Goal: Navigation & Orientation: Understand site structure

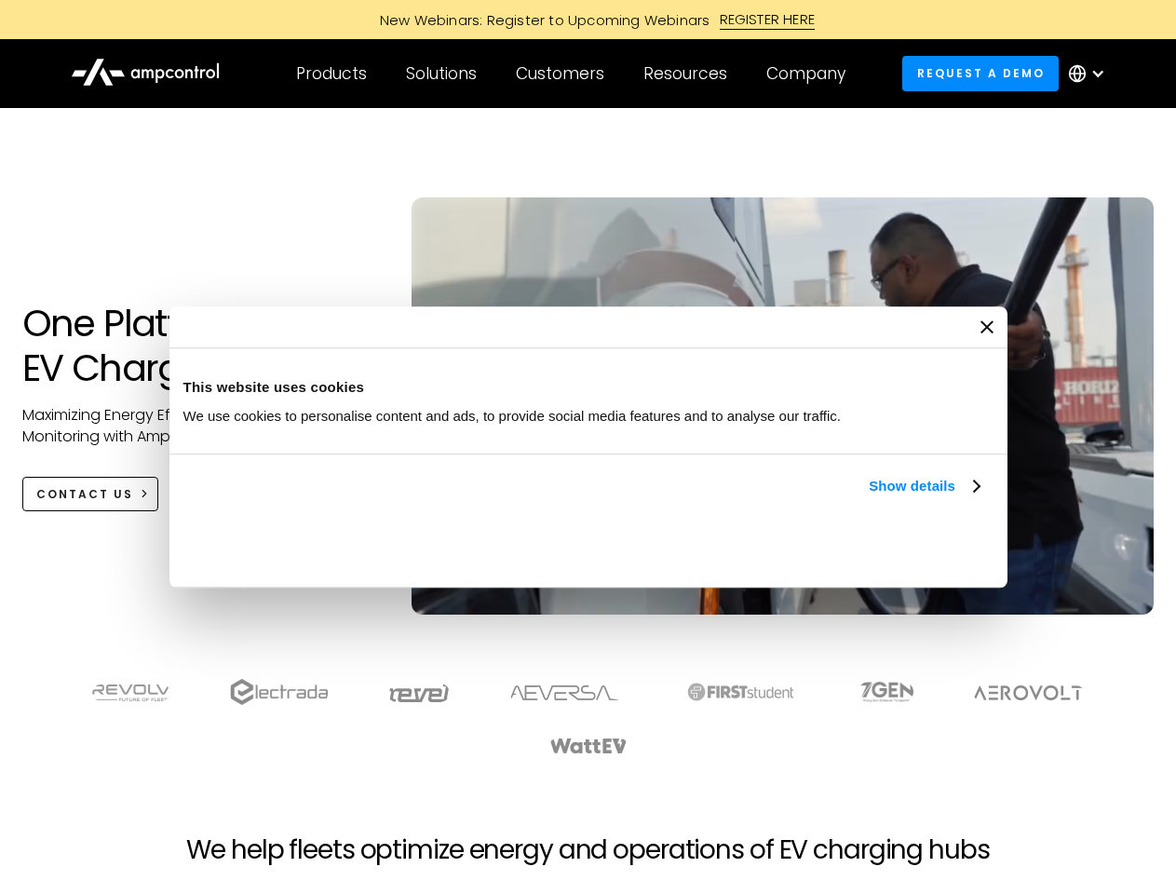
click at [869, 497] on link "Show details" at bounding box center [924, 486] width 110 height 22
click at [0, 0] on div "Necessary cookies help make a website usable by enabling basic functions like p…" at bounding box center [0, 0] width 0 height 0
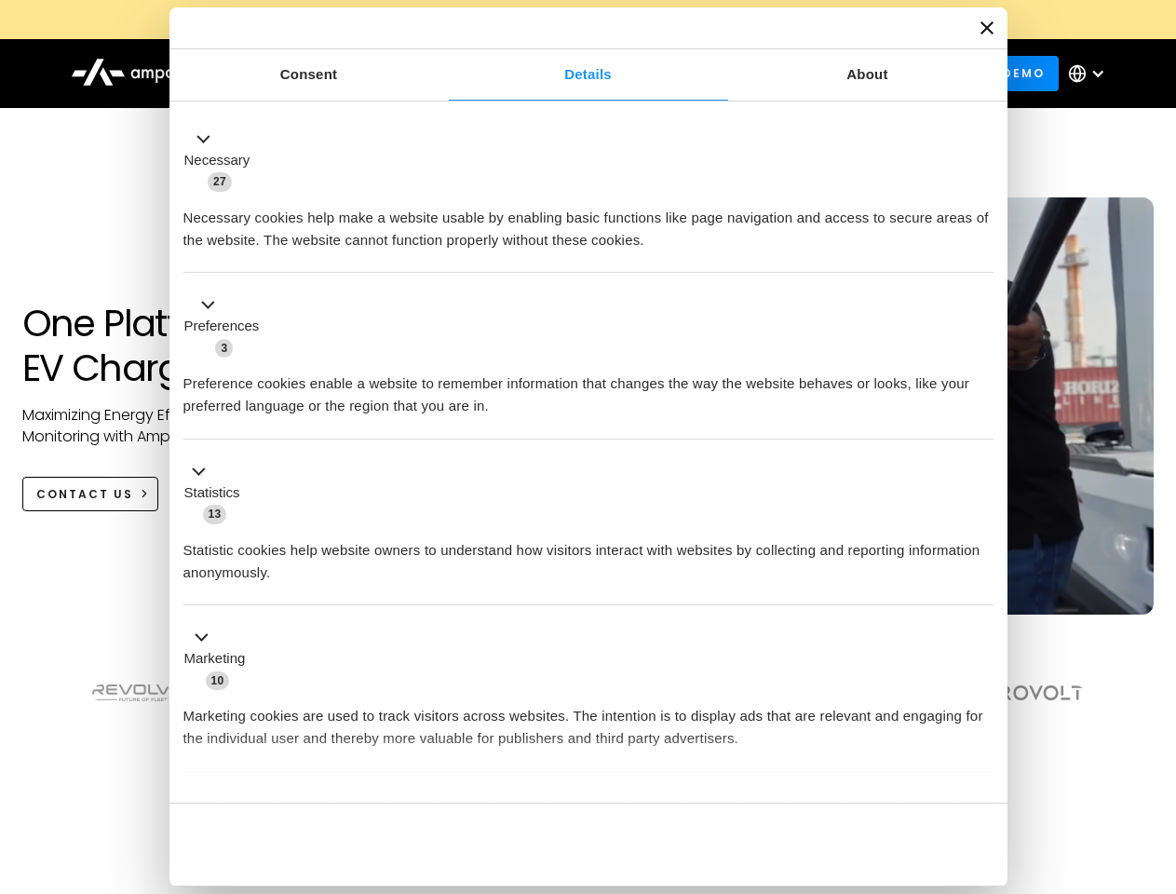
click at [1155, 750] on section at bounding box center [588, 716] width 1176 height 115
click at [573, 74] on div "Customers" at bounding box center [560, 73] width 88 height 20
click at [331, 74] on div "Products" at bounding box center [331, 73] width 71 height 20
click at [442, 74] on div "Solutions" at bounding box center [441, 73] width 71 height 20
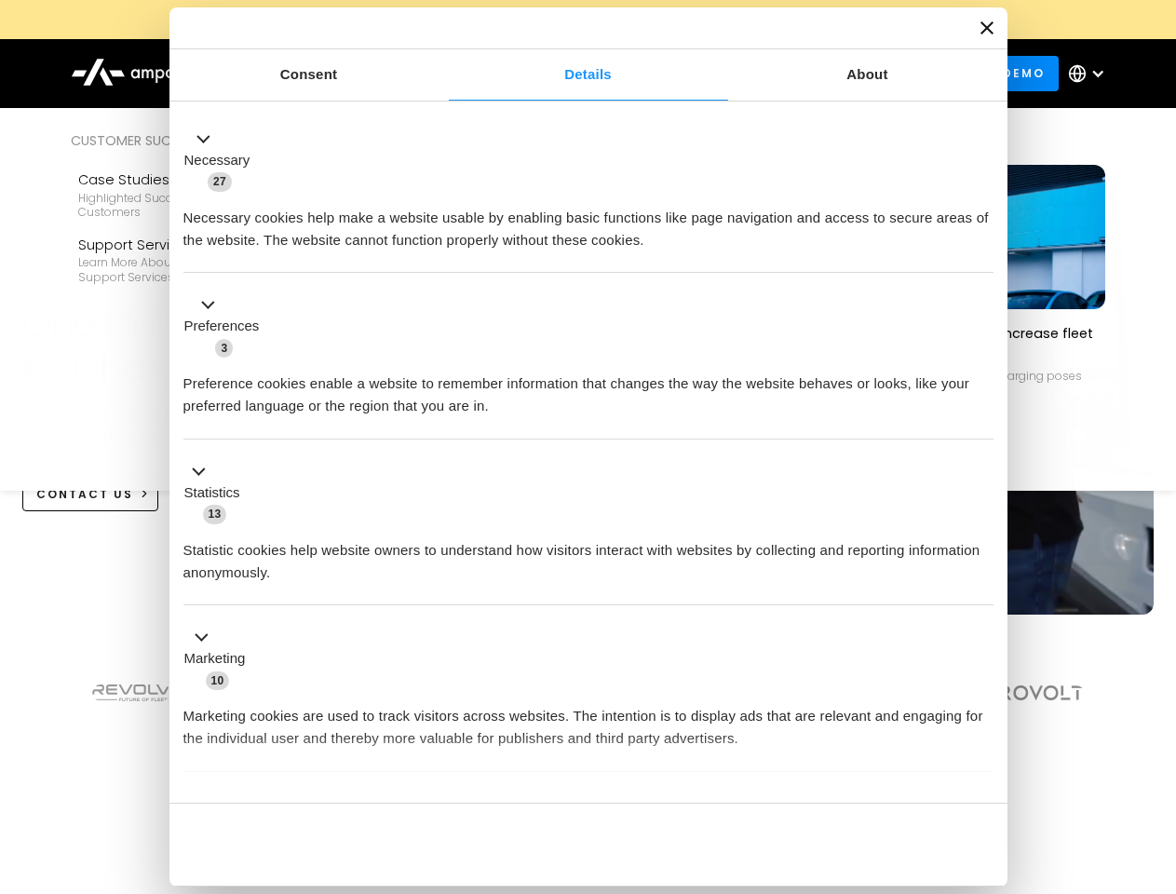
click at [563, 74] on div "Customers" at bounding box center [560, 73] width 88 height 20
click at [689, 74] on div "Resources" at bounding box center [685, 73] width 84 height 20
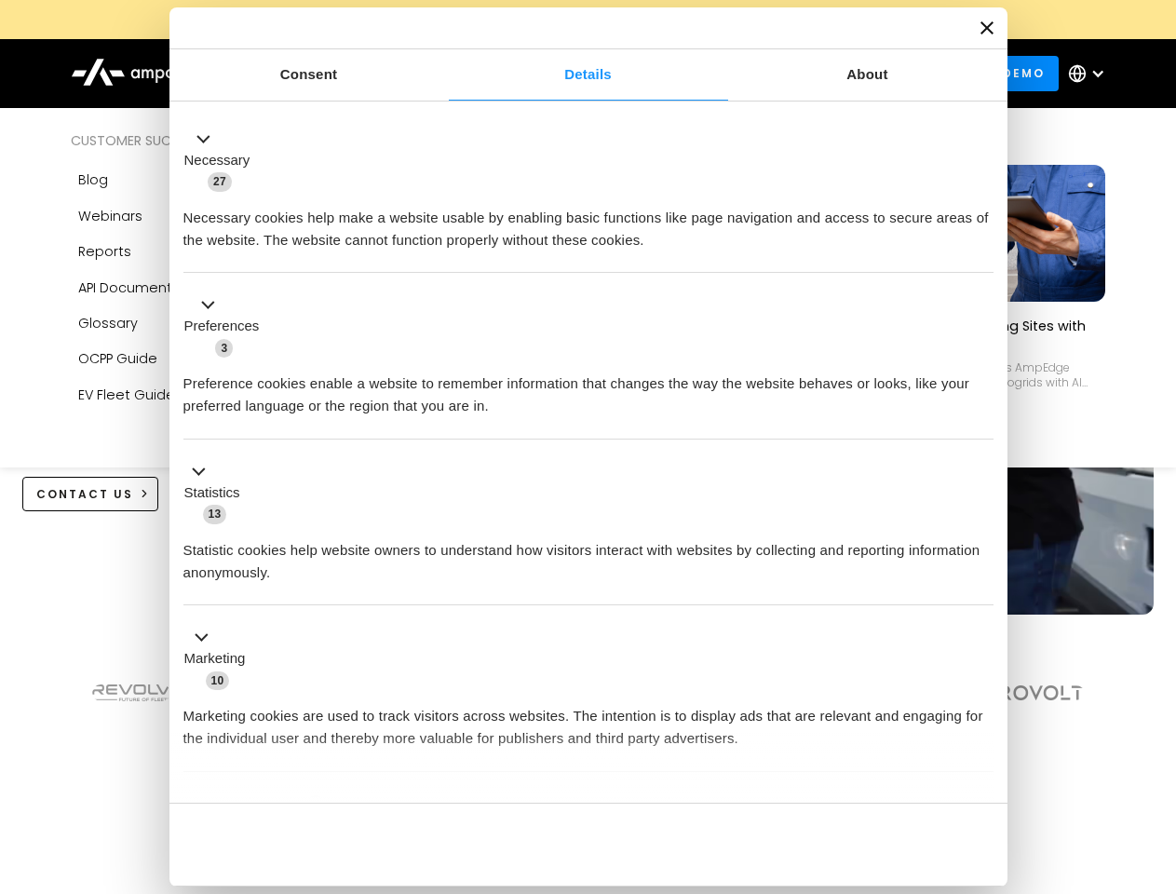
click at [812, 74] on div "Company" at bounding box center [805, 73] width 79 height 20
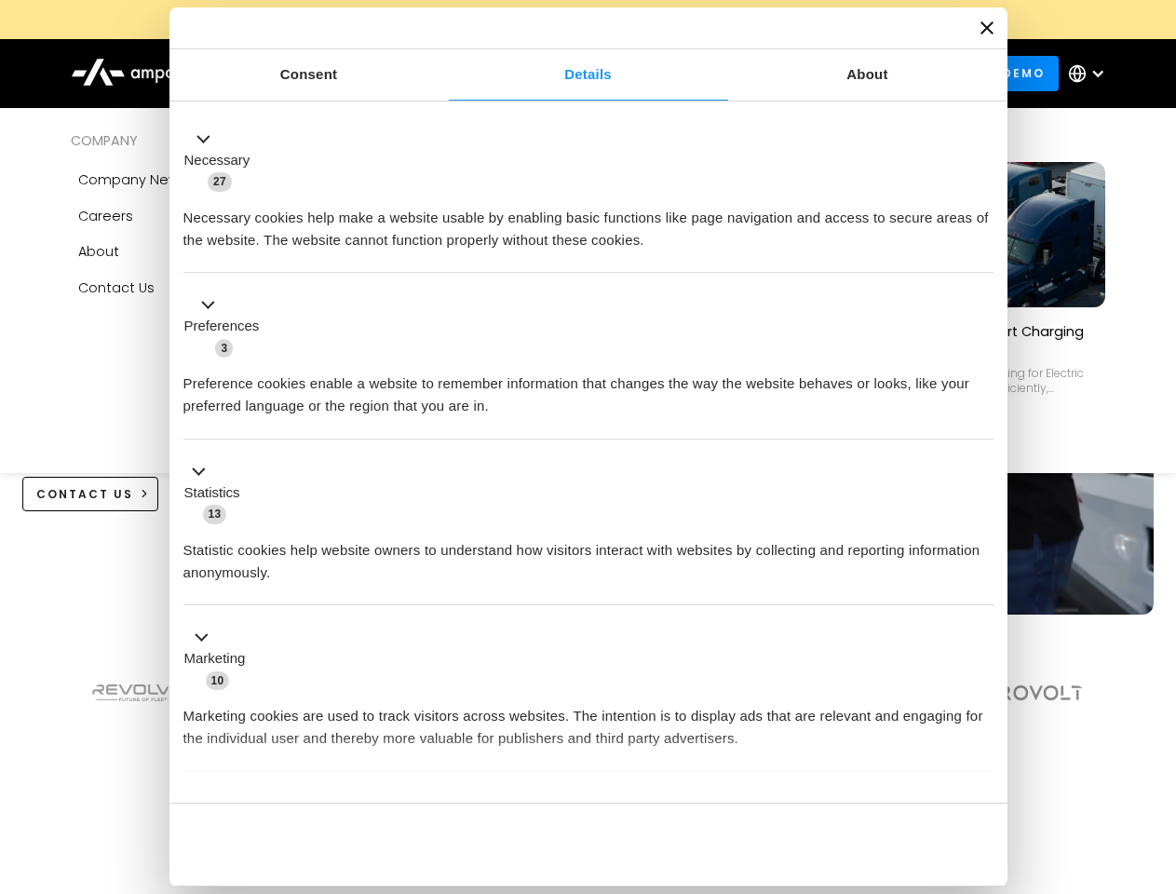
click at [1091, 74] on div at bounding box center [1097, 73] width 15 height 15
